Goal: Transaction & Acquisition: Purchase product/service

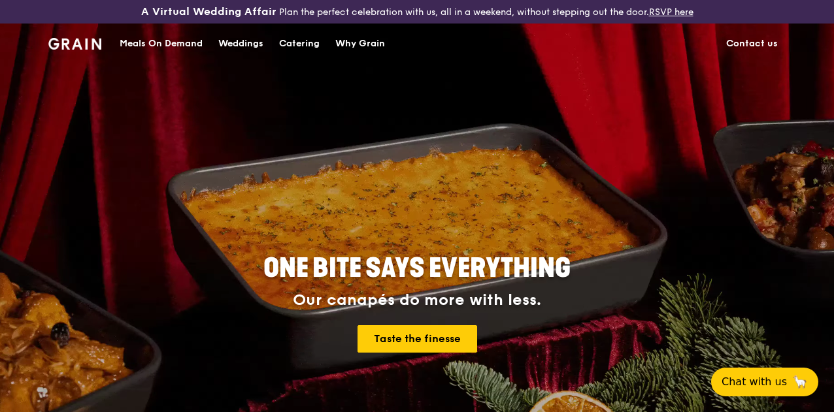
click at [184, 54] on div "Meals On Demand" at bounding box center [161, 43] width 83 height 39
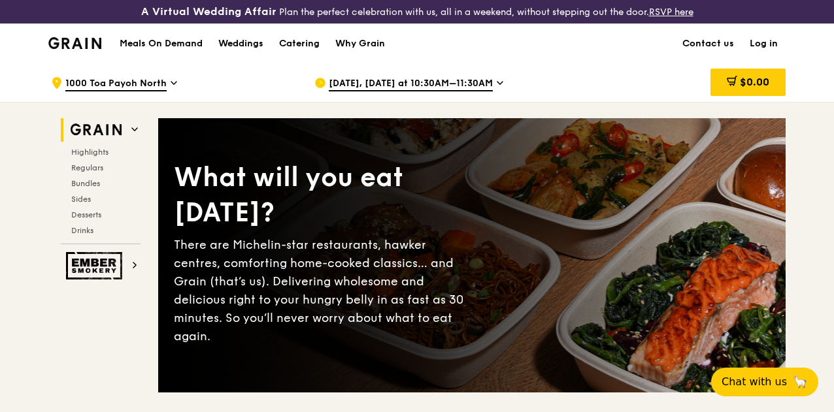
click at [395, 91] on span "[DATE], [DATE] at 10:30AM–11:30AM" at bounding box center [411, 84] width 164 height 14
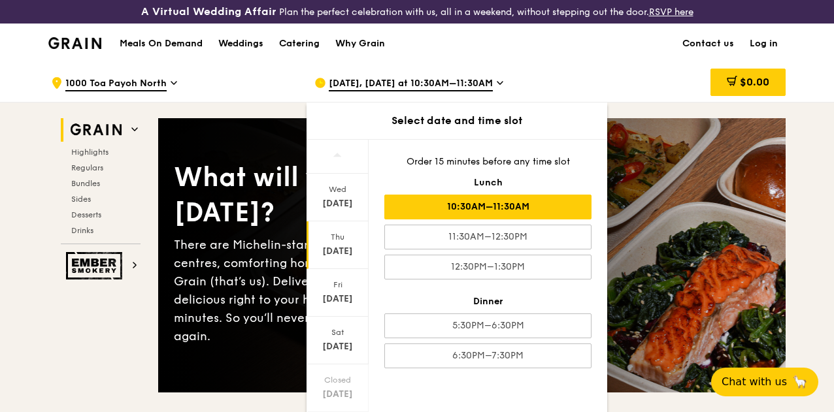
click at [520, 208] on div "10:30AM–11:30AM" at bounding box center [487, 207] width 207 height 25
click at [630, 63] on div "Meals On Demand Weddings Catering Why Grain Contact us Log in" at bounding box center [416, 44] width 737 height 40
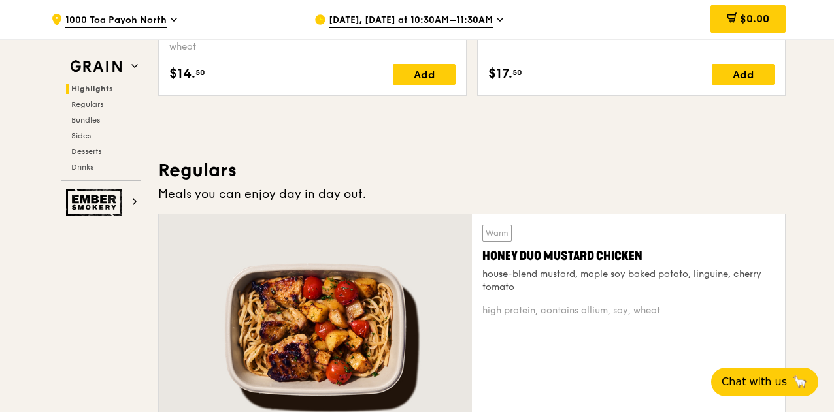
scroll to position [915, 0]
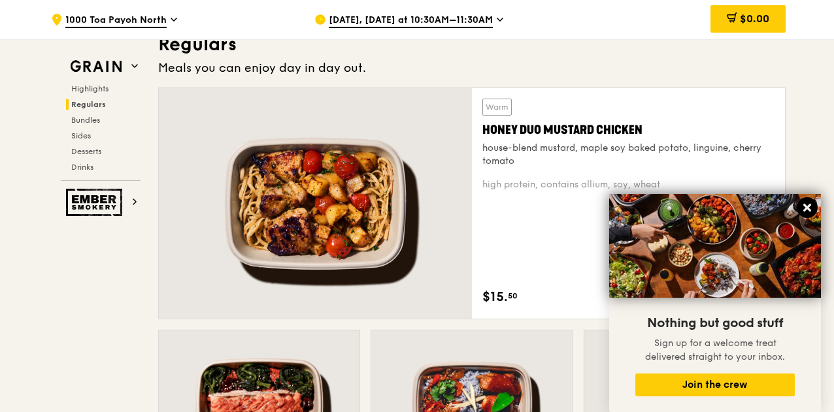
click at [809, 207] on icon at bounding box center [807, 208] width 8 height 8
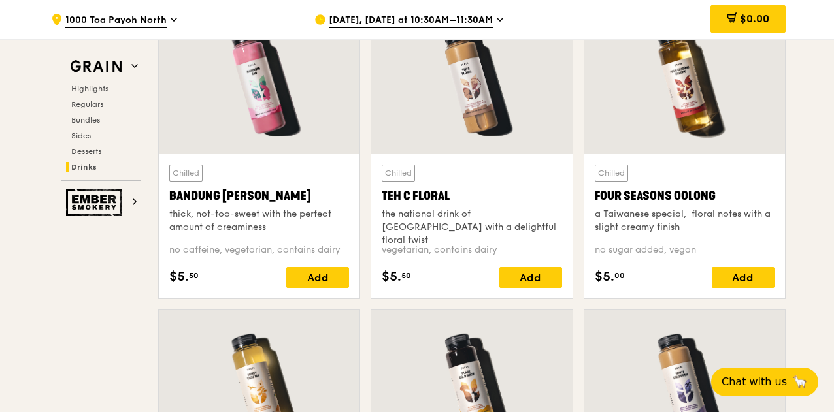
scroll to position [4572, 0]
